Goal: Task Accomplishment & Management: Manage account settings

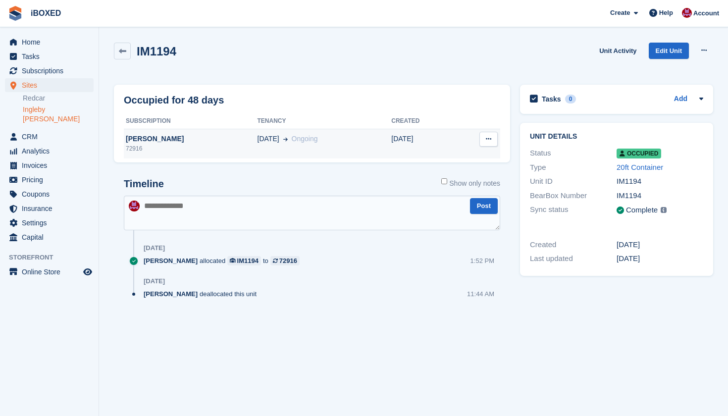
click at [401, 129] on td "[DATE]" at bounding box center [422, 144] width 63 height 30
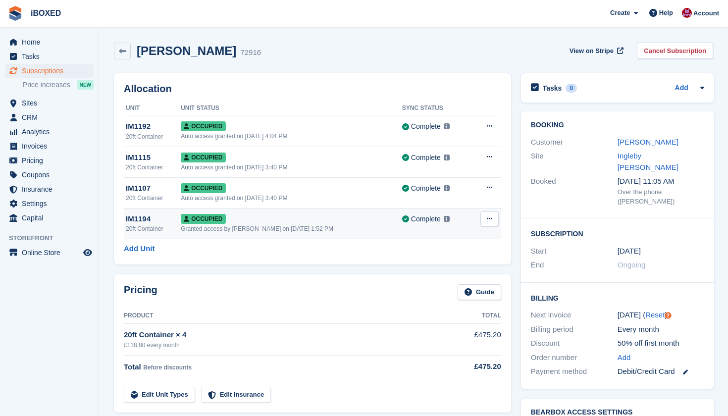
click at [295, 228] on div "Granted access by [PERSON_NAME] on [DATE] 1:52 PM" at bounding box center [291, 228] width 221 height 9
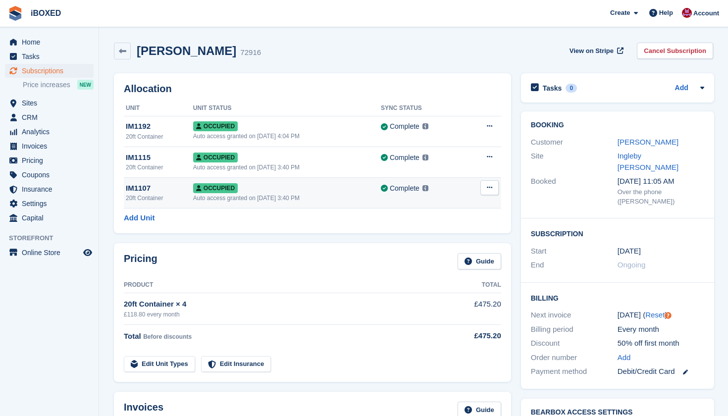
scroll to position [9, 0]
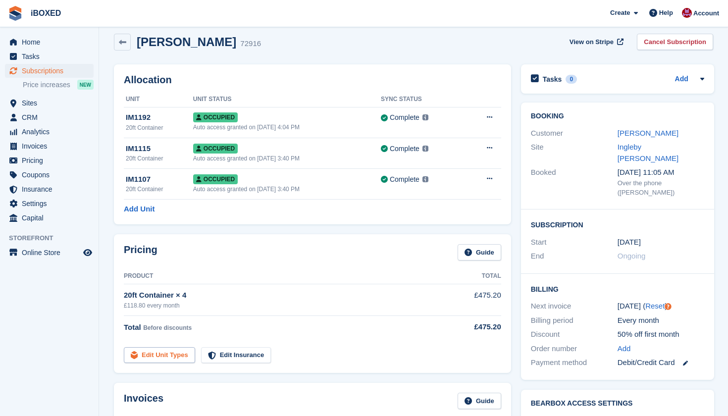
click at [165, 354] on link "Edit Unit Types" at bounding box center [159, 355] width 71 height 16
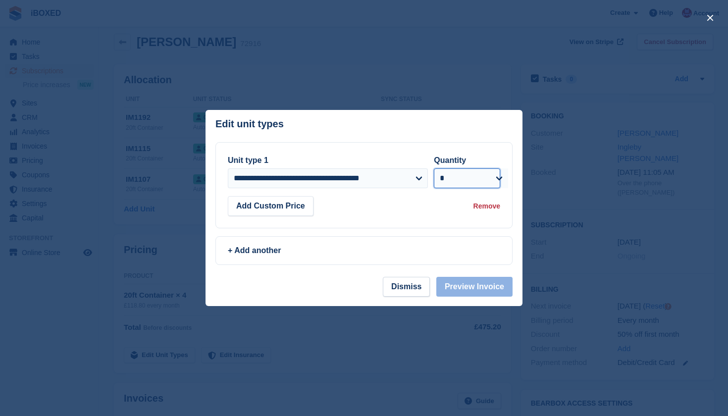
select select "*"
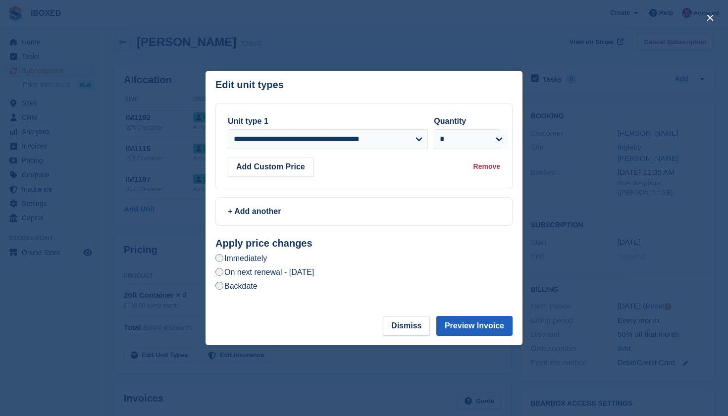
click at [470, 327] on button "Preview Invoice" at bounding box center [474, 326] width 76 height 20
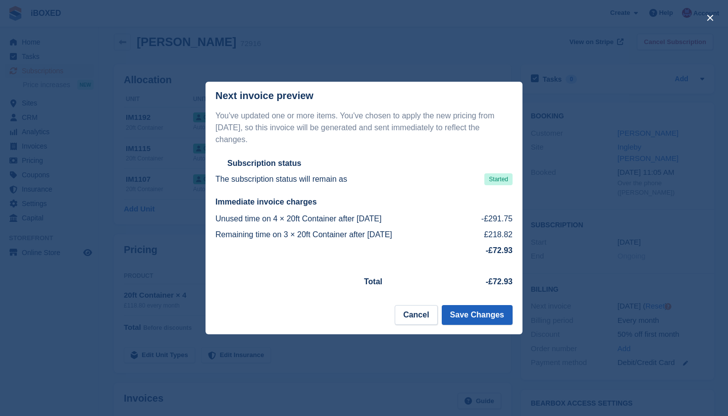
click at [472, 316] on button "Save Changes" at bounding box center [477, 315] width 71 height 20
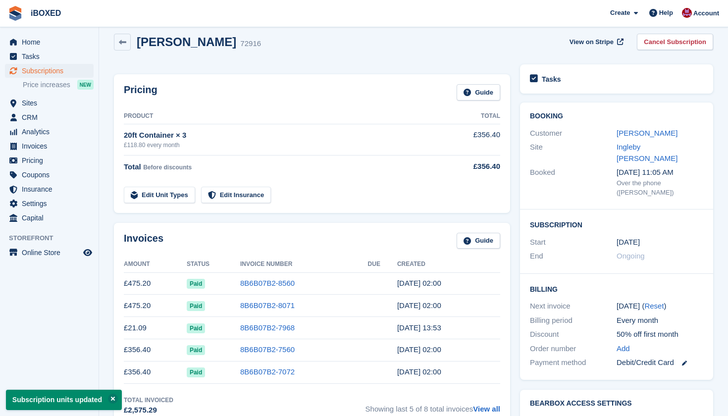
scroll to position [0, 0]
